Goal: Communication & Community: Answer question/provide support

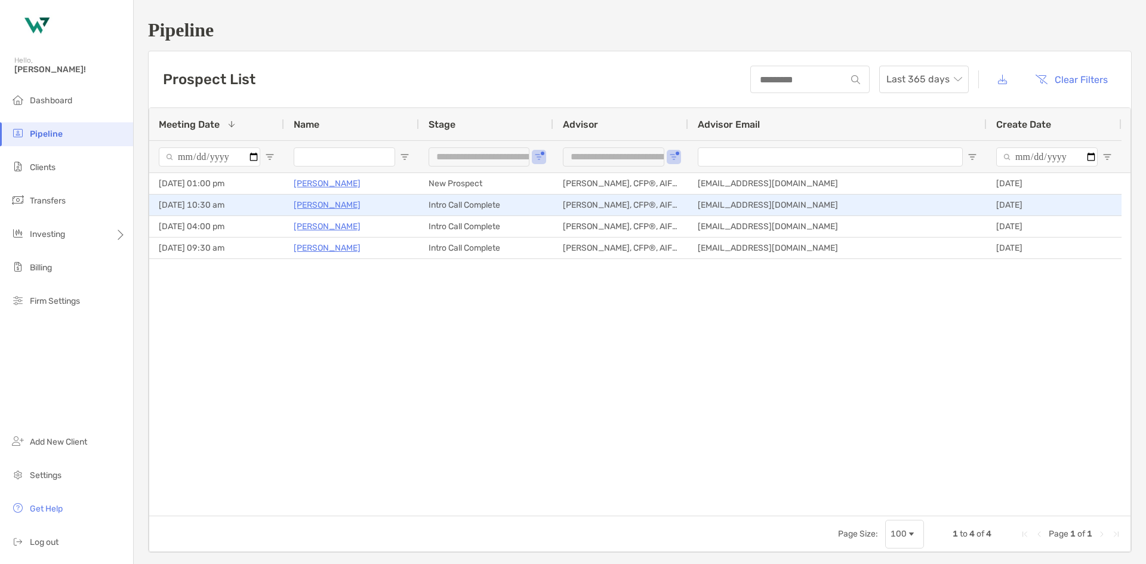
click at [320, 205] on p "[PERSON_NAME]" at bounding box center [327, 205] width 67 height 15
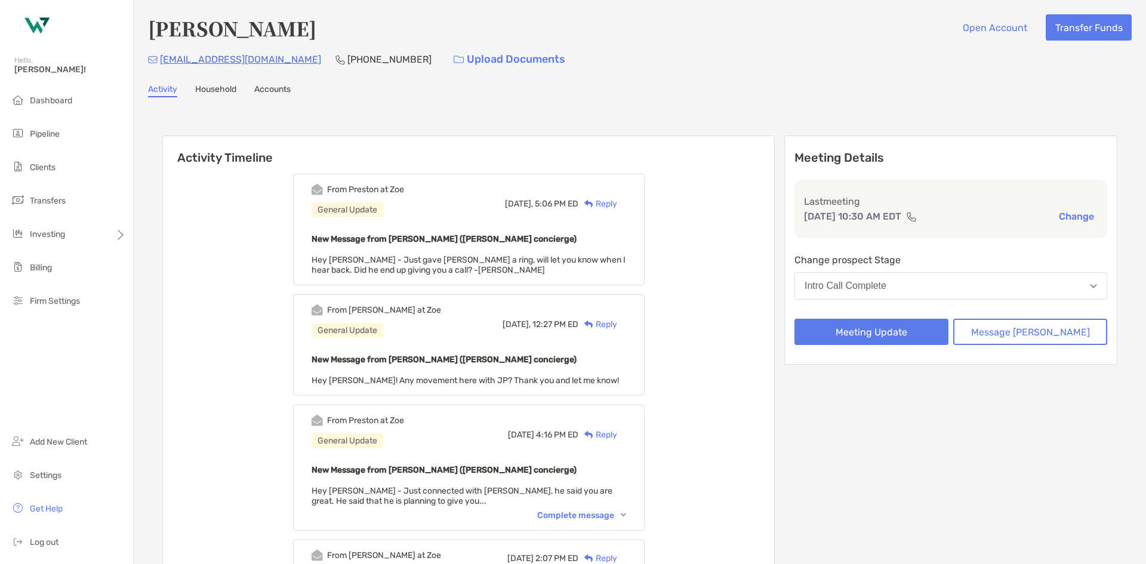
click at [614, 205] on div "Reply" at bounding box center [597, 204] width 39 height 13
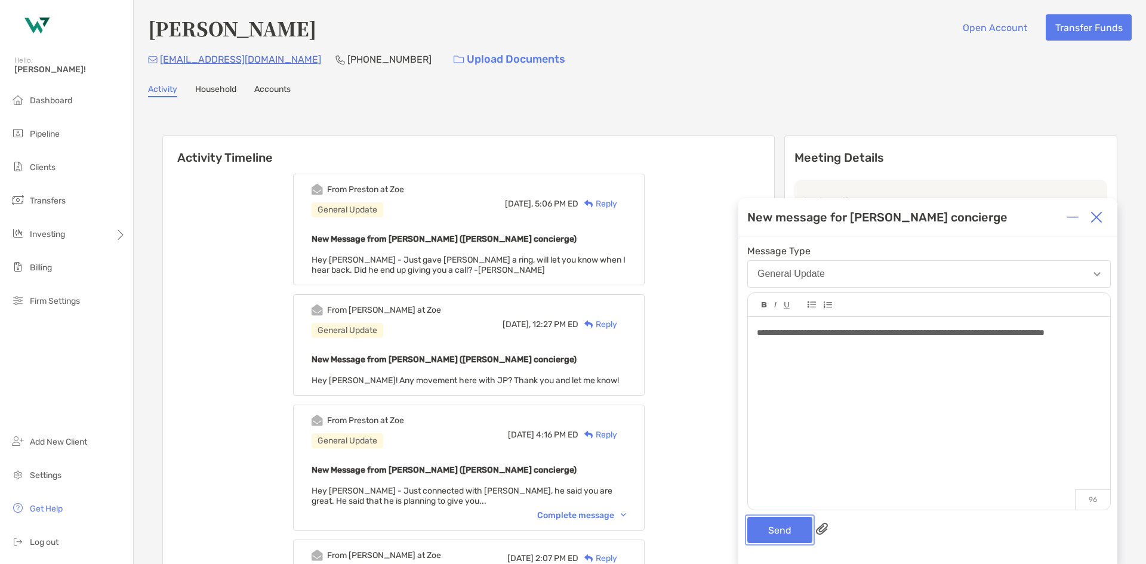
click at [785, 528] on button "Send" at bounding box center [779, 530] width 65 height 26
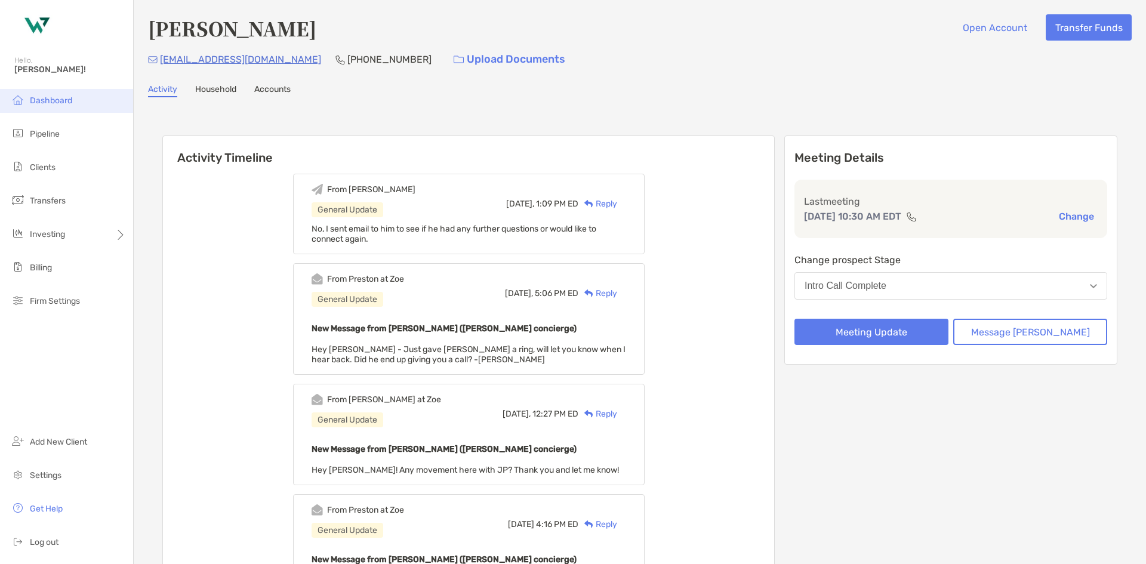
click at [53, 100] on span "Dashboard" at bounding box center [51, 100] width 42 height 10
